Goal: Complete application form

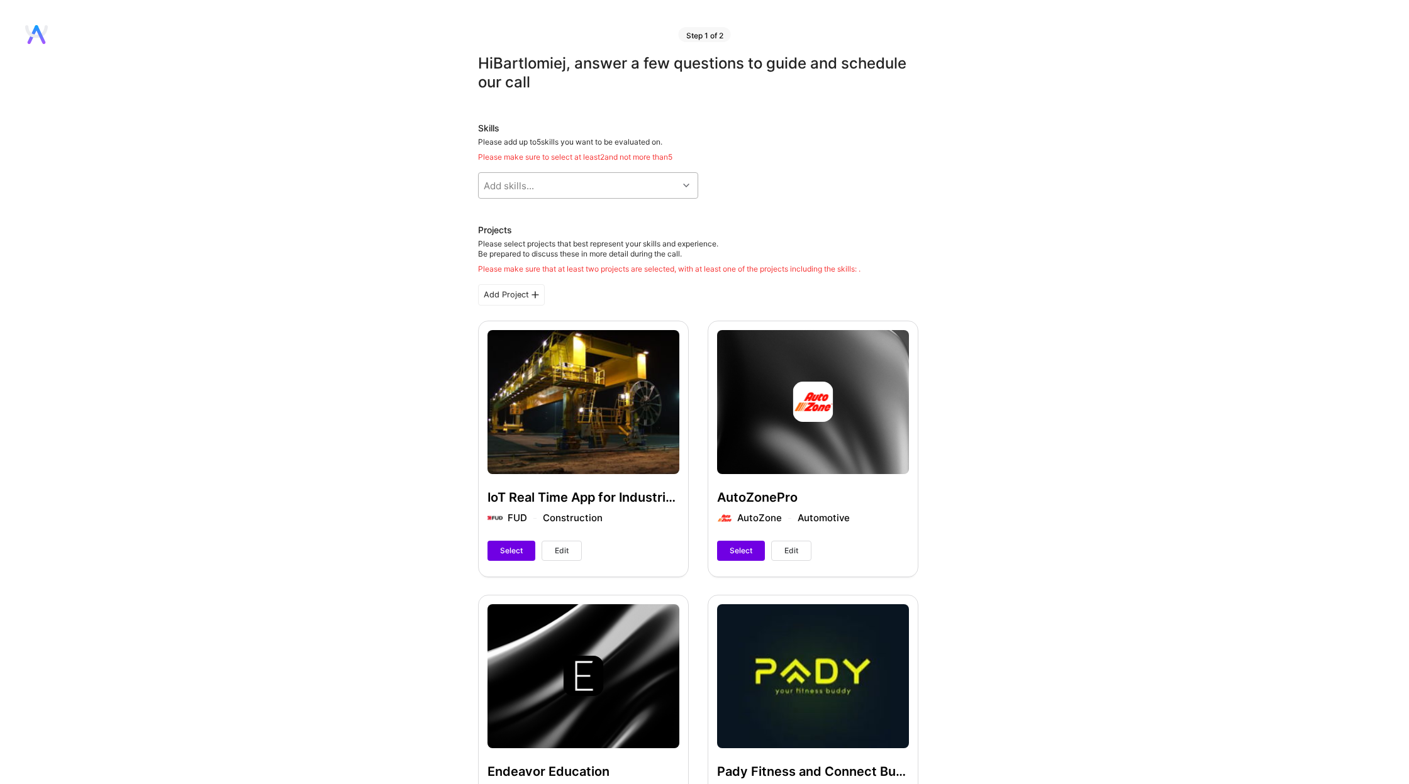
click at [618, 179] on div "Add skills..." at bounding box center [578, 185] width 199 height 25
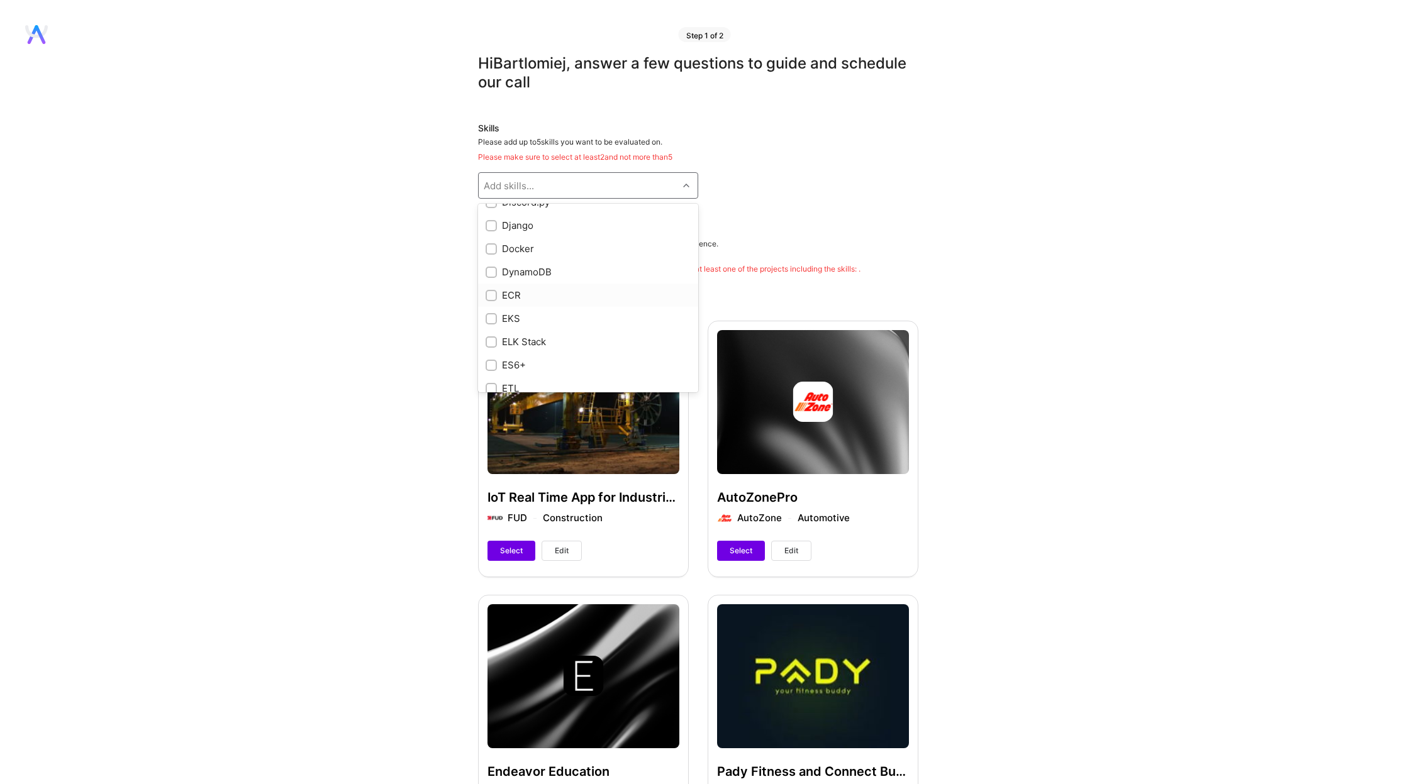
scroll to position [2178, 0]
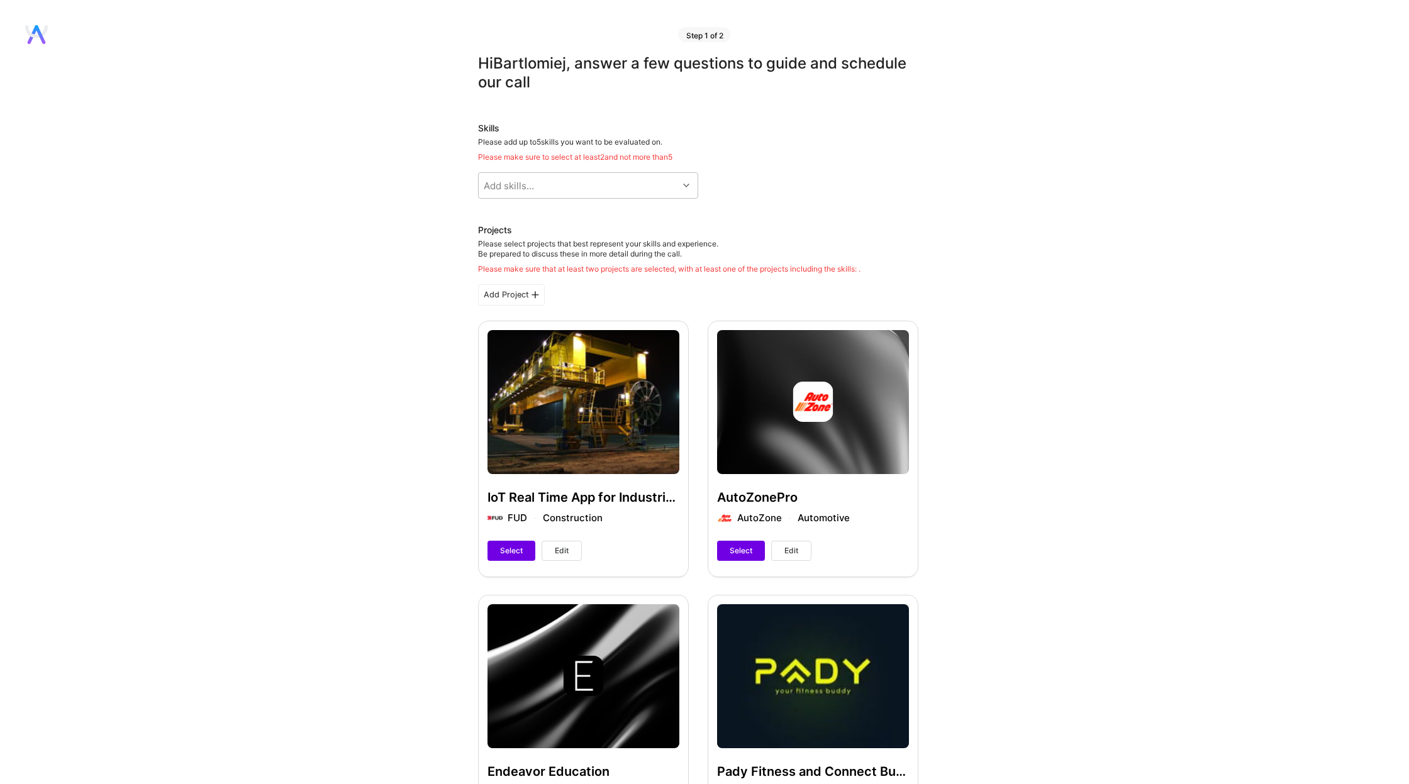
click at [893, 173] on div "Skills Please add up to 5 skills you want to be evaluated on. Please make sure …" at bounding box center [698, 160] width 440 height 77
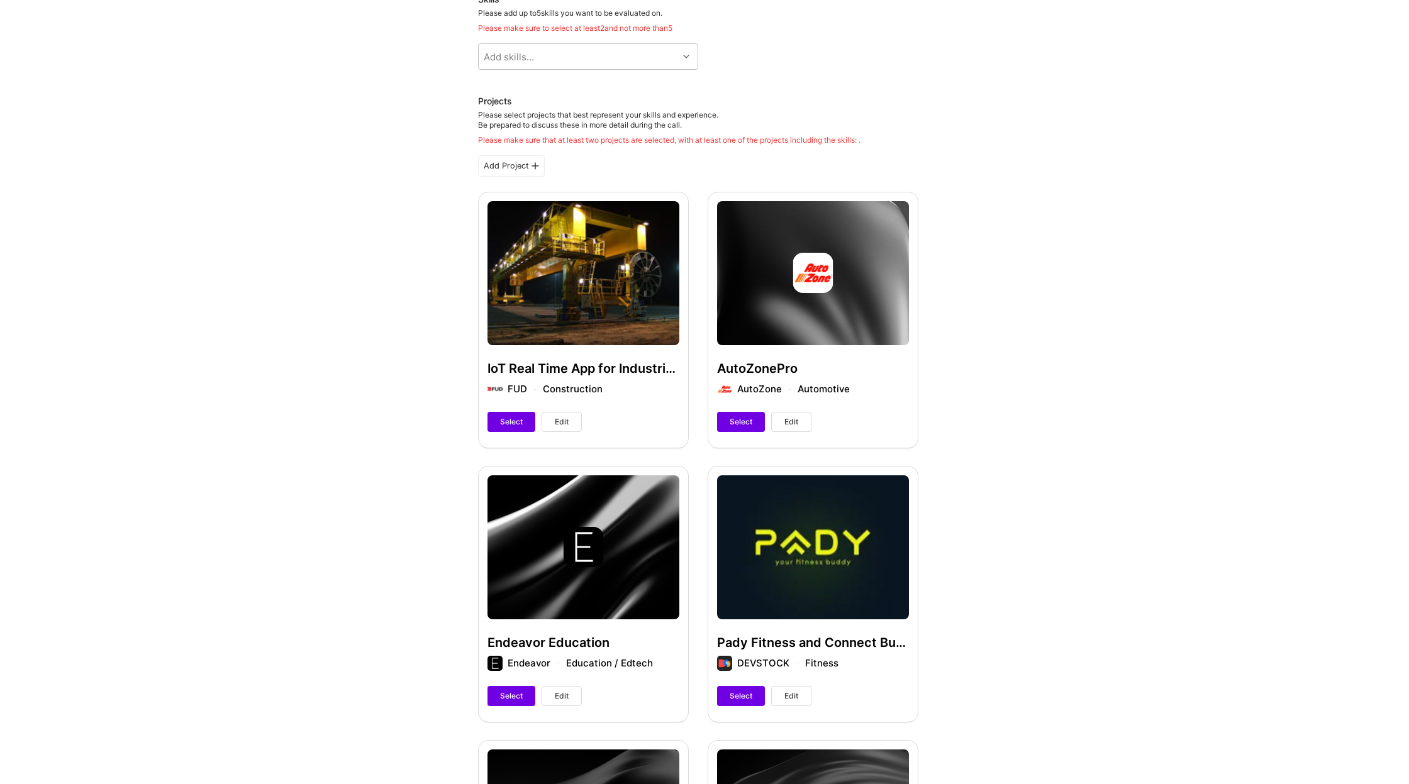
scroll to position [0, 0]
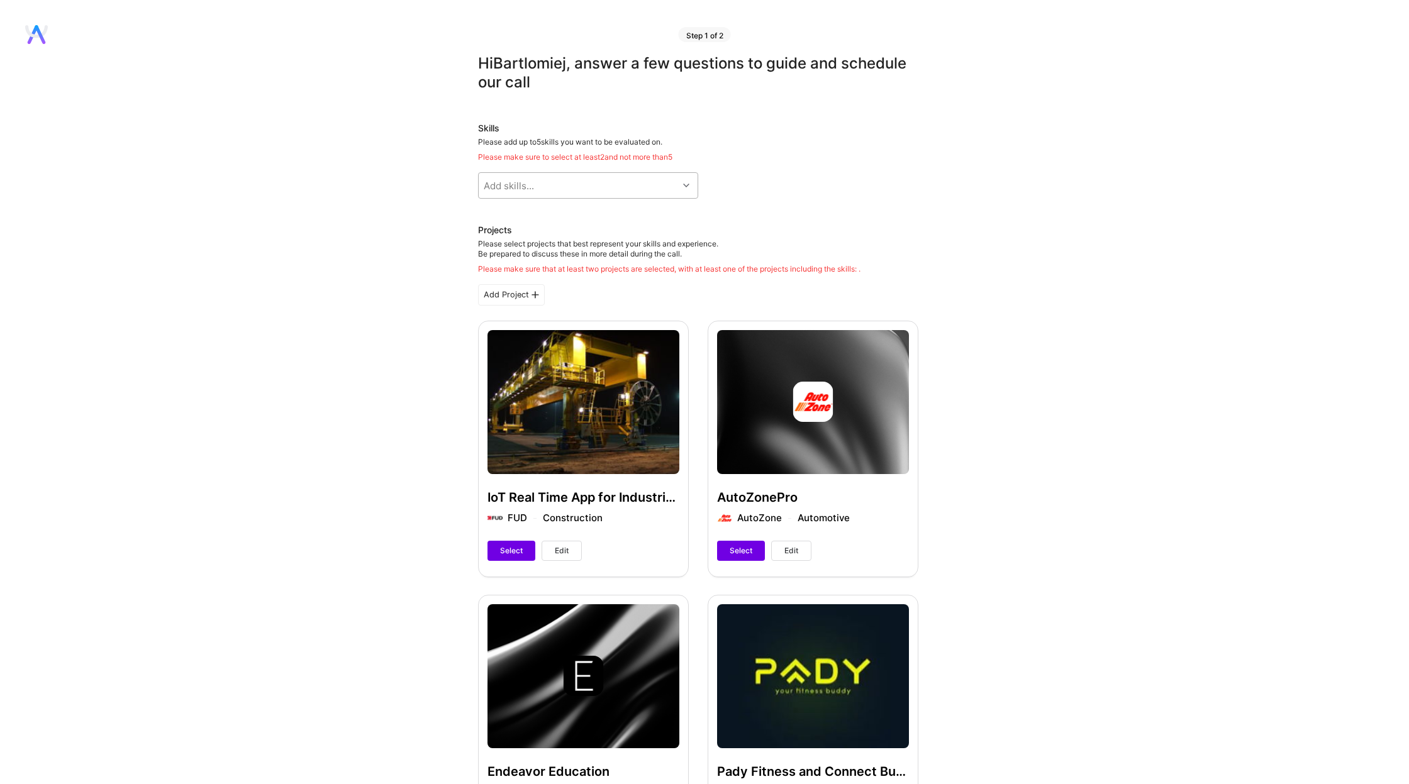
click at [635, 187] on div "Add skills..." at bounding box center [578, 185] width 199 height 25
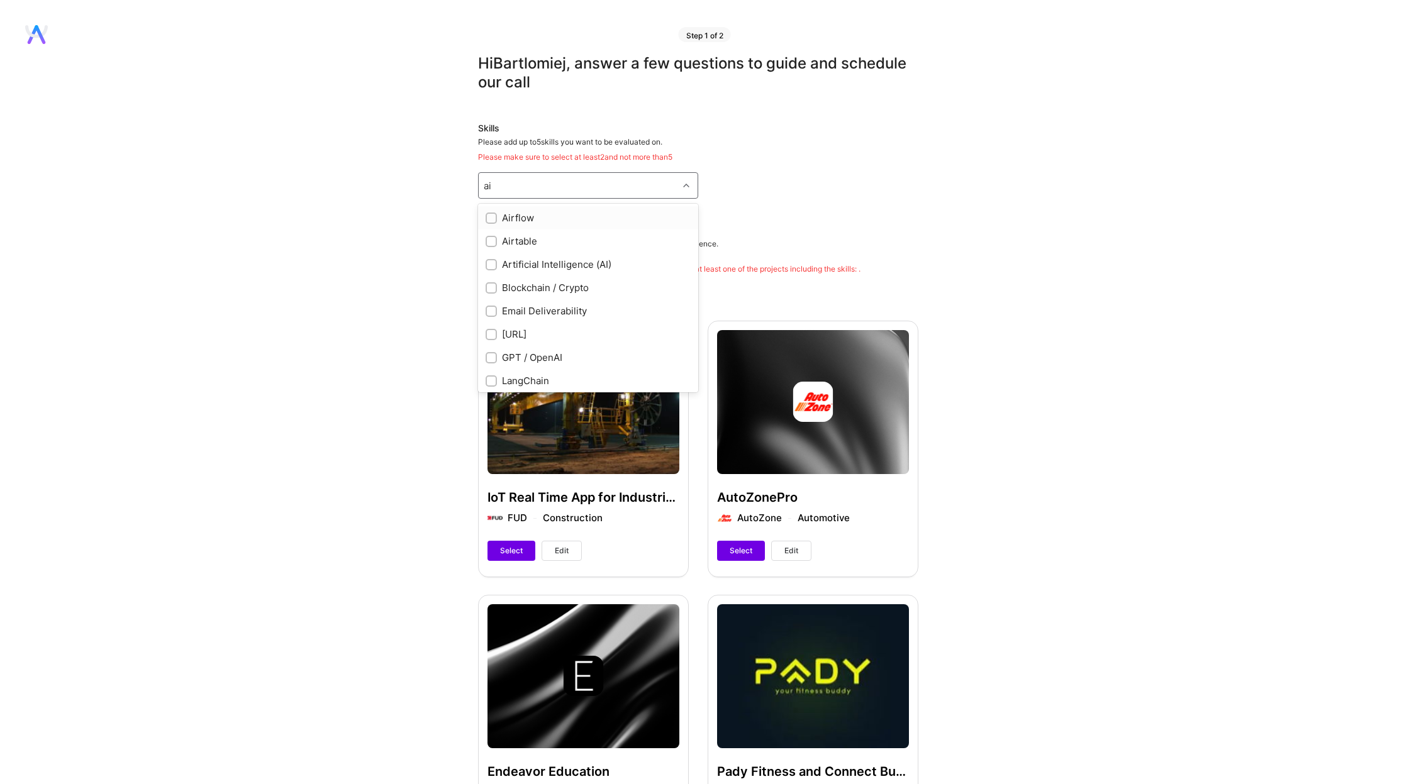
type input "ai"
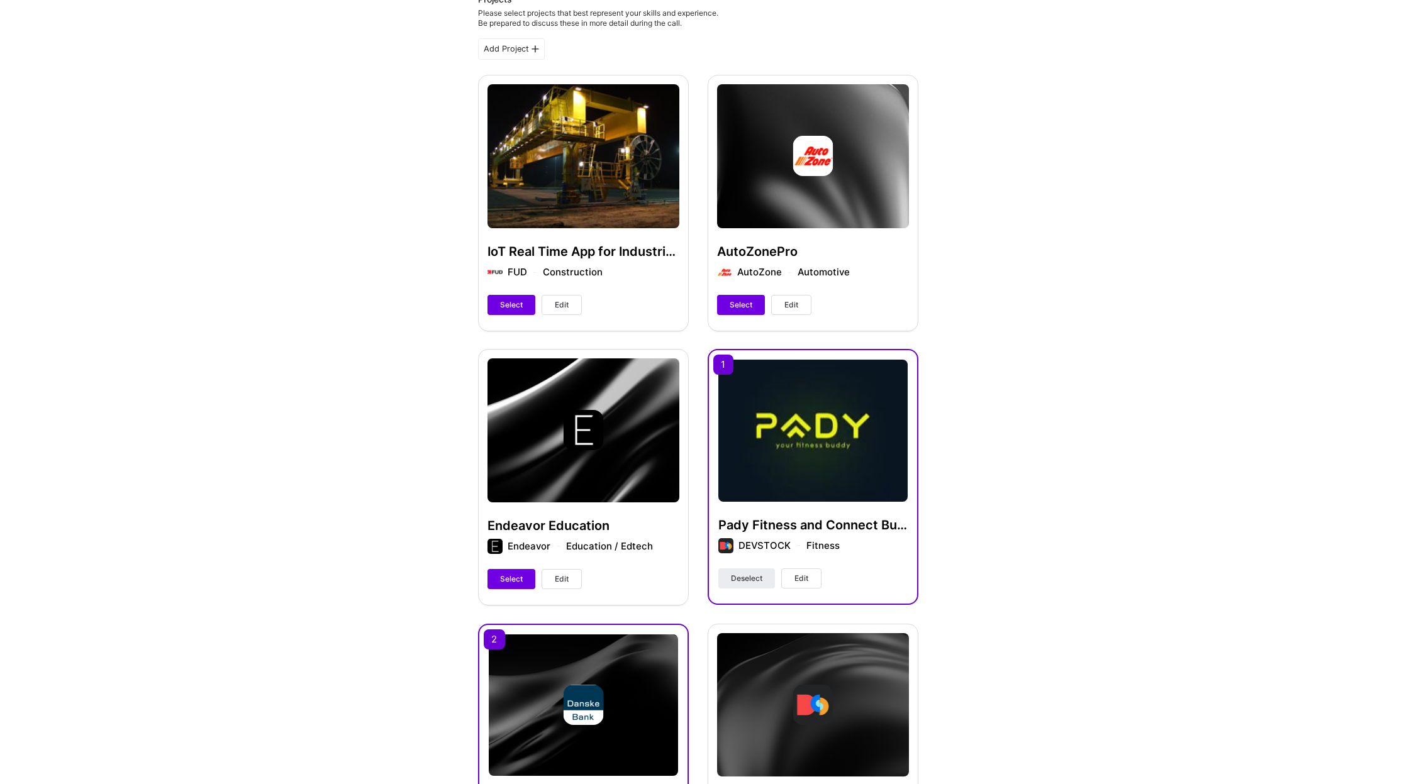
scroll to position [203, 0]
